Goal: Task Accomplishment & Management: Manage account settings

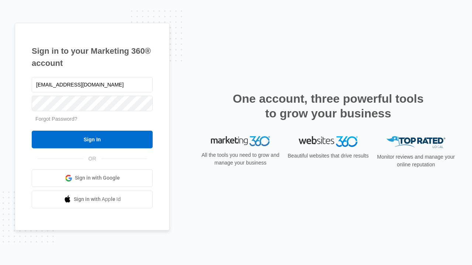
type input "[EMAIL_ADDRESS][DOMAIN_NAME]"
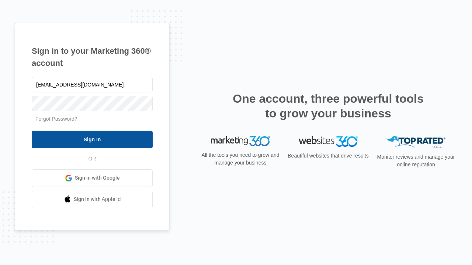
click at [92, 139] on input "Sign In" at bounding box center [92, 140] width 121 height 18
